Goal: Task Accomplishment & Management: Complete application form

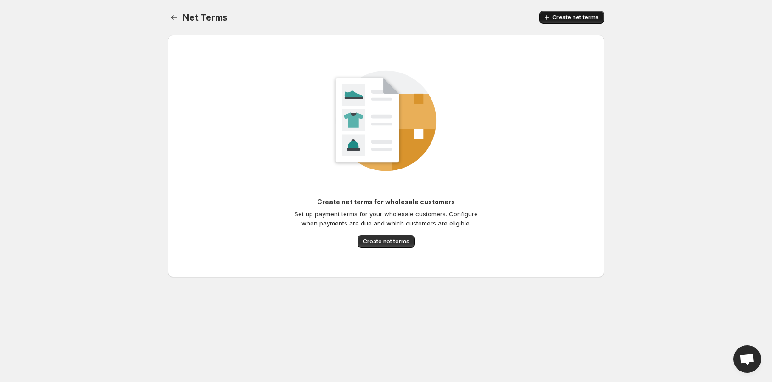
click at [562, 15] on span "Create net terms" at bounding box center [575, 17] width 46 height 7
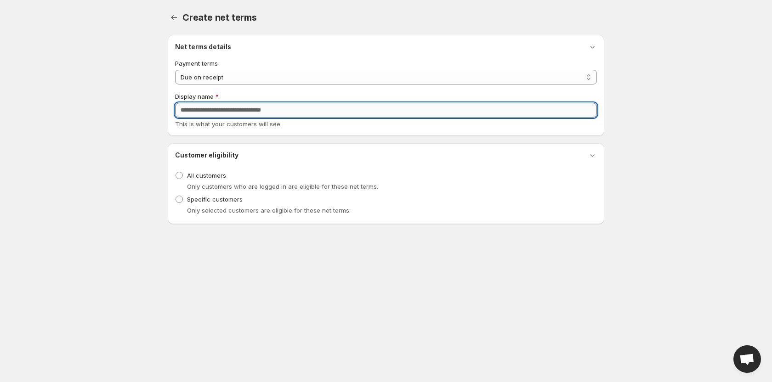
click at [266, 112] on input "Display name" at bounding box center [386, 110] width 422 height 15
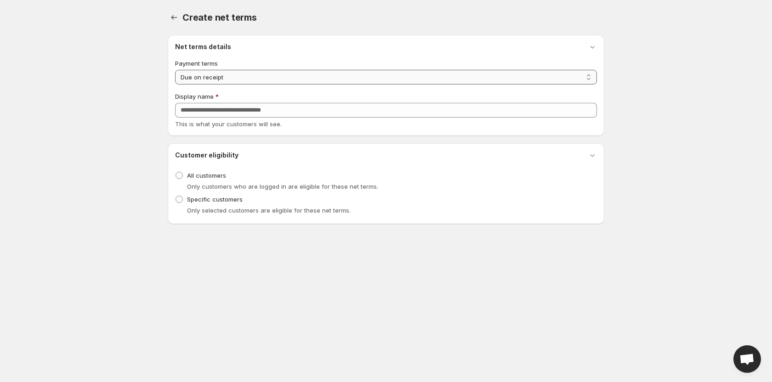
click at [252, 82] on select "**********" at bounding box center [386, 77] width 422 height 15
click at [252, 78] on select "**********" at bounding box center [386, 77] width 422 height 15
